Goal: Book appointment/travel/reservation

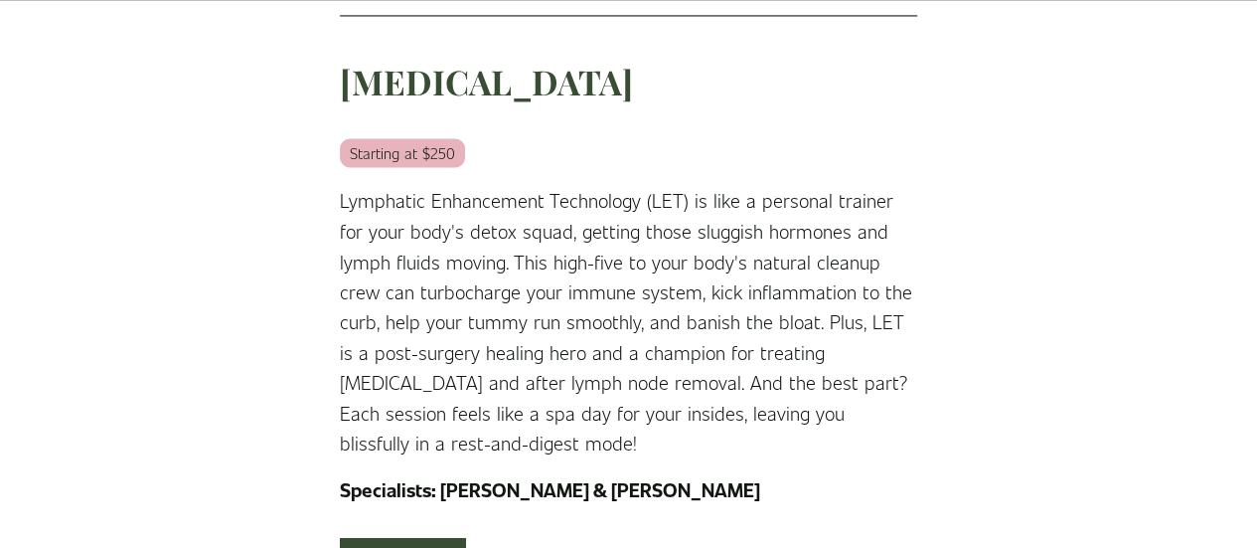
scroll to position [1690, 0]
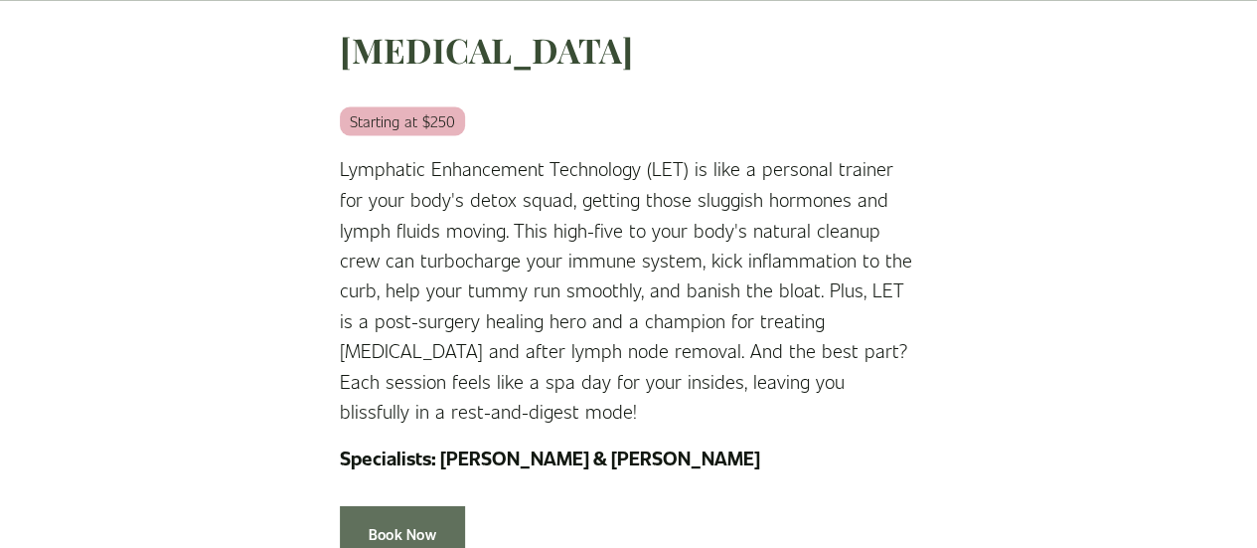
click at [407, 505] on link "Book Now" at bounding box center [402, 532] width 125 height 55
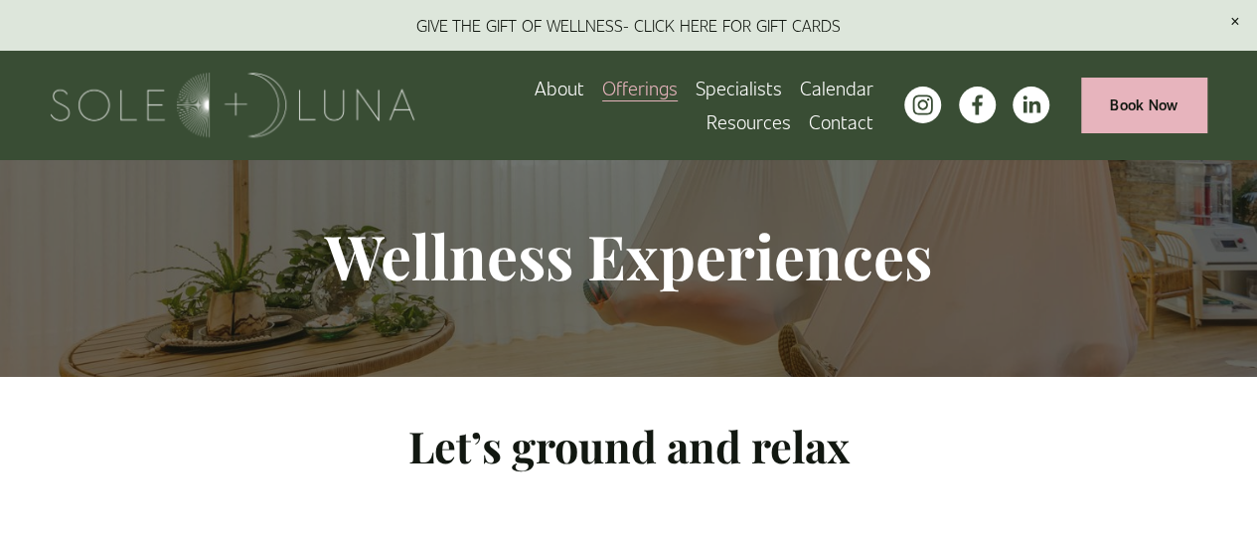
scroll to position [0, 0]
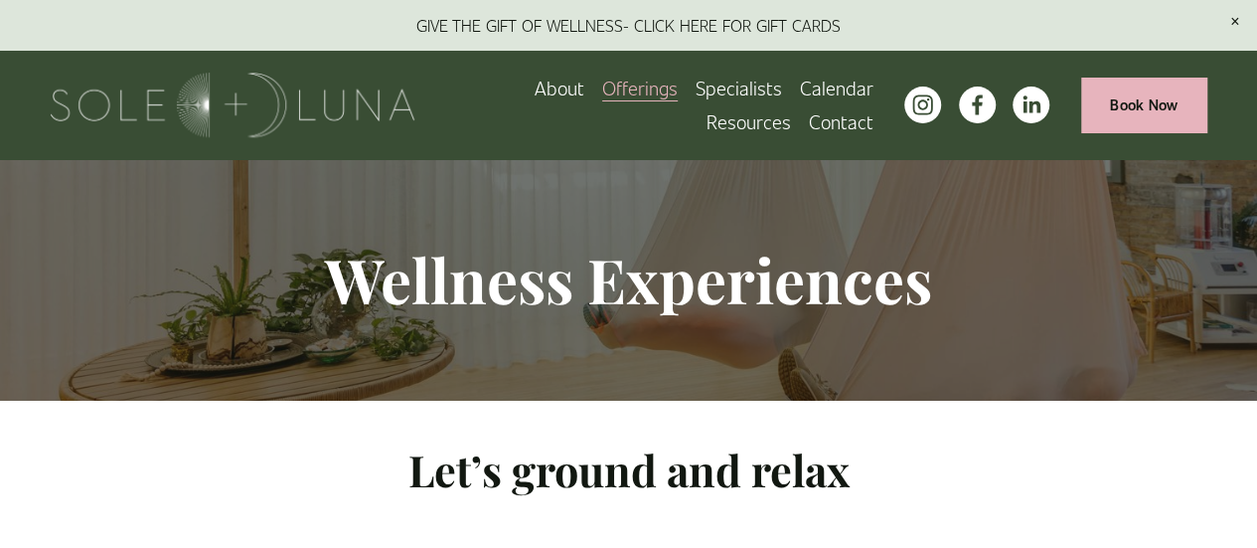
click at [569, 96] on link "About" at bounding box center [560, 88] width 50 height 34
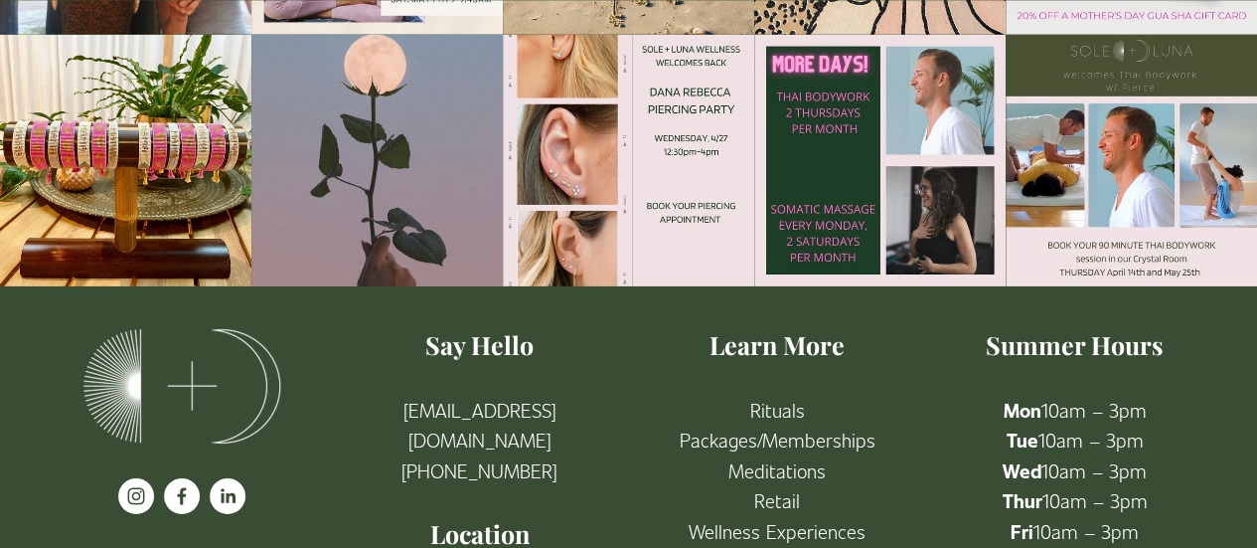
scroll to position [3298, 0]
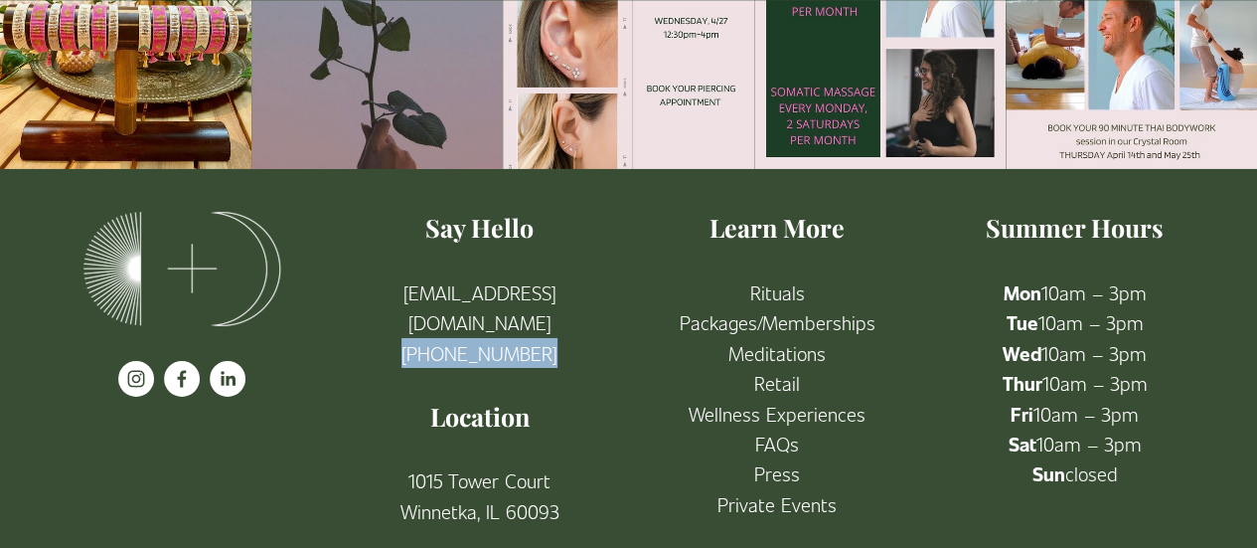
drag, startPoint x: 545, startPoint y: 297, endPoint x: 410, endPoint y: 306, distance: 135.5
click at [410, 306] on p "[EMAIL_ADDRESS][DOMAIN_NAME] [PHONE_NUMBER]" at bounding box center [479, 322] width 263 height 90
copy link "[PHONE_NUMBER]"
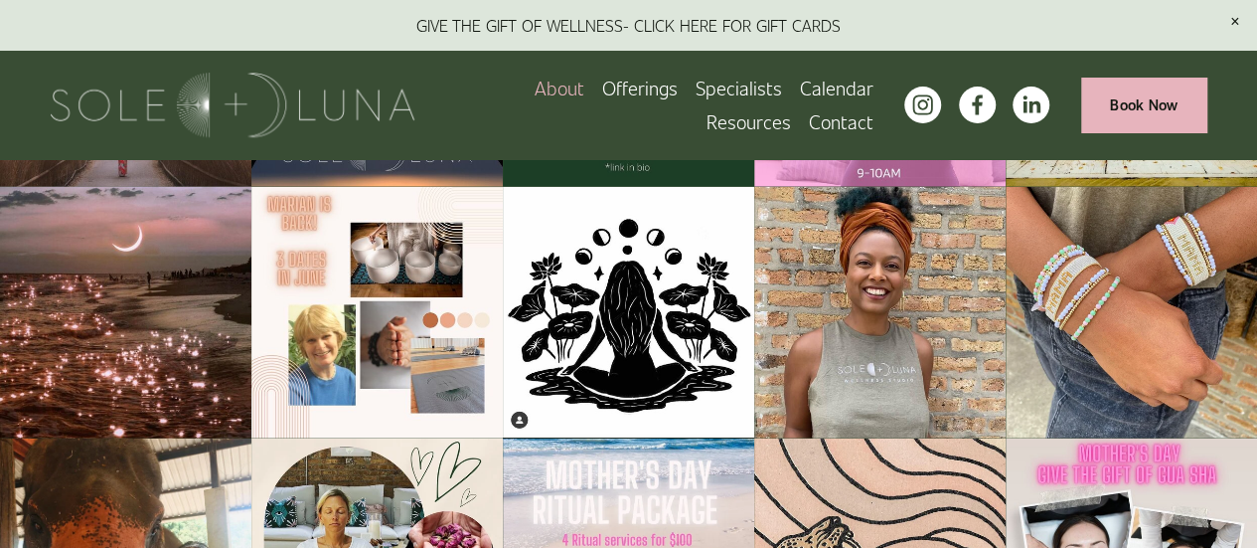
scroll to position [2304, 0]
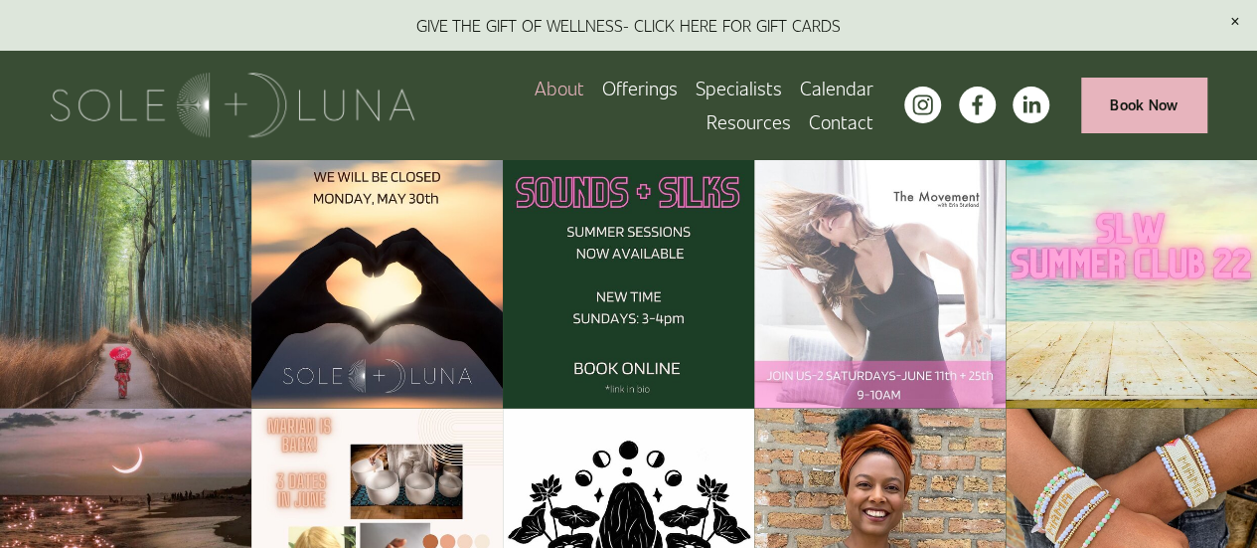
click at [0, 0] on span "Wellness Experiences" at bounding box center [0, 0] width 0 height 0
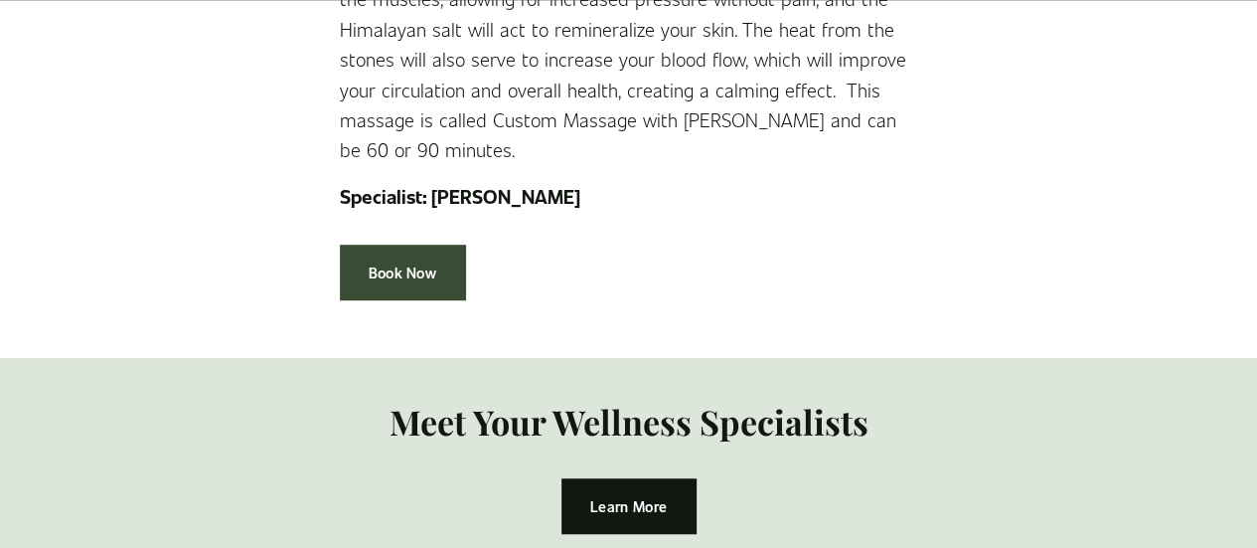
scroll to position [4274, 0]
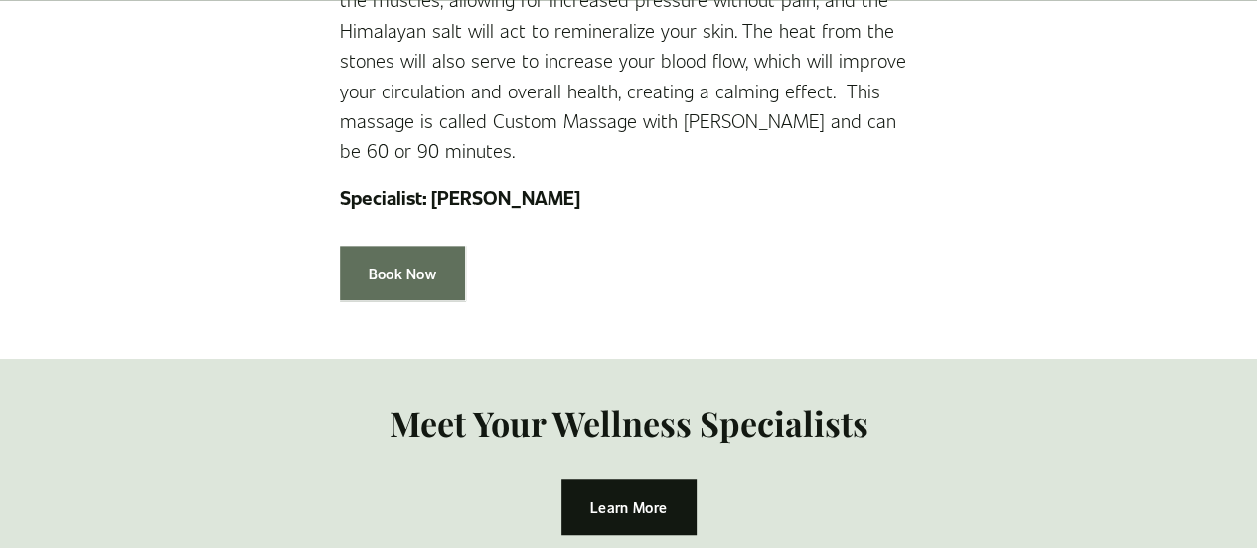
click at [392, 246] on link "Book Now" at bounding box center [402, 273] width 125 height 55
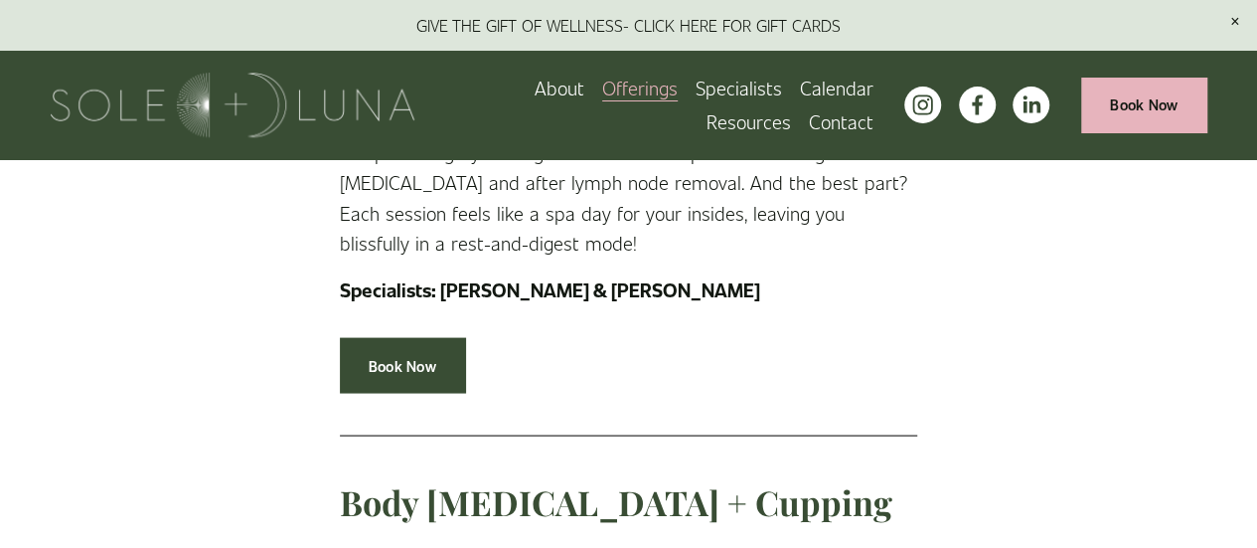
scroll to position [1789, 0]
